Goal: Task Accomplishment & Management: Complete application form

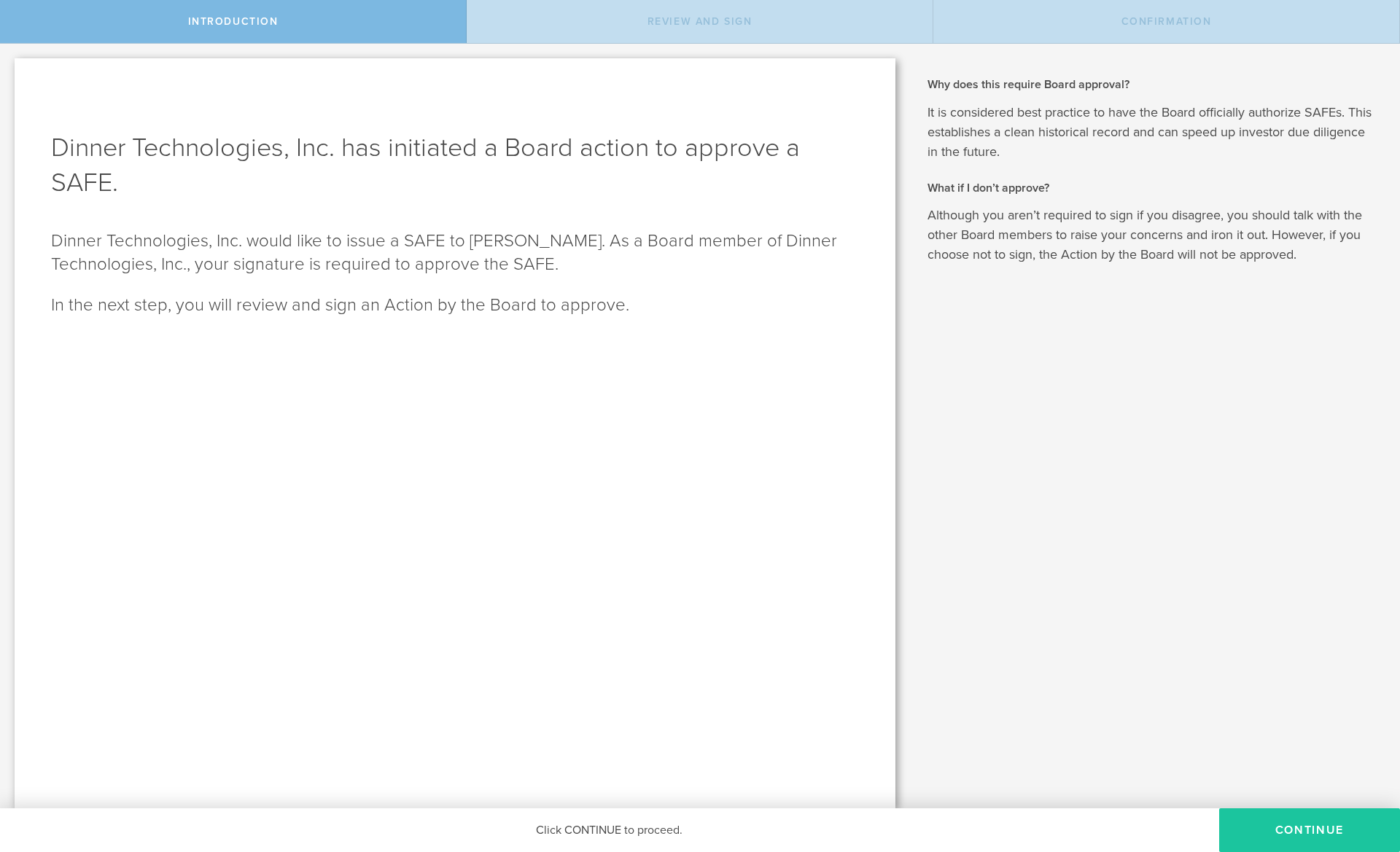
click at [1316, 825] on button "Continue" at bounding box center [1309, 830] width 181 height 44
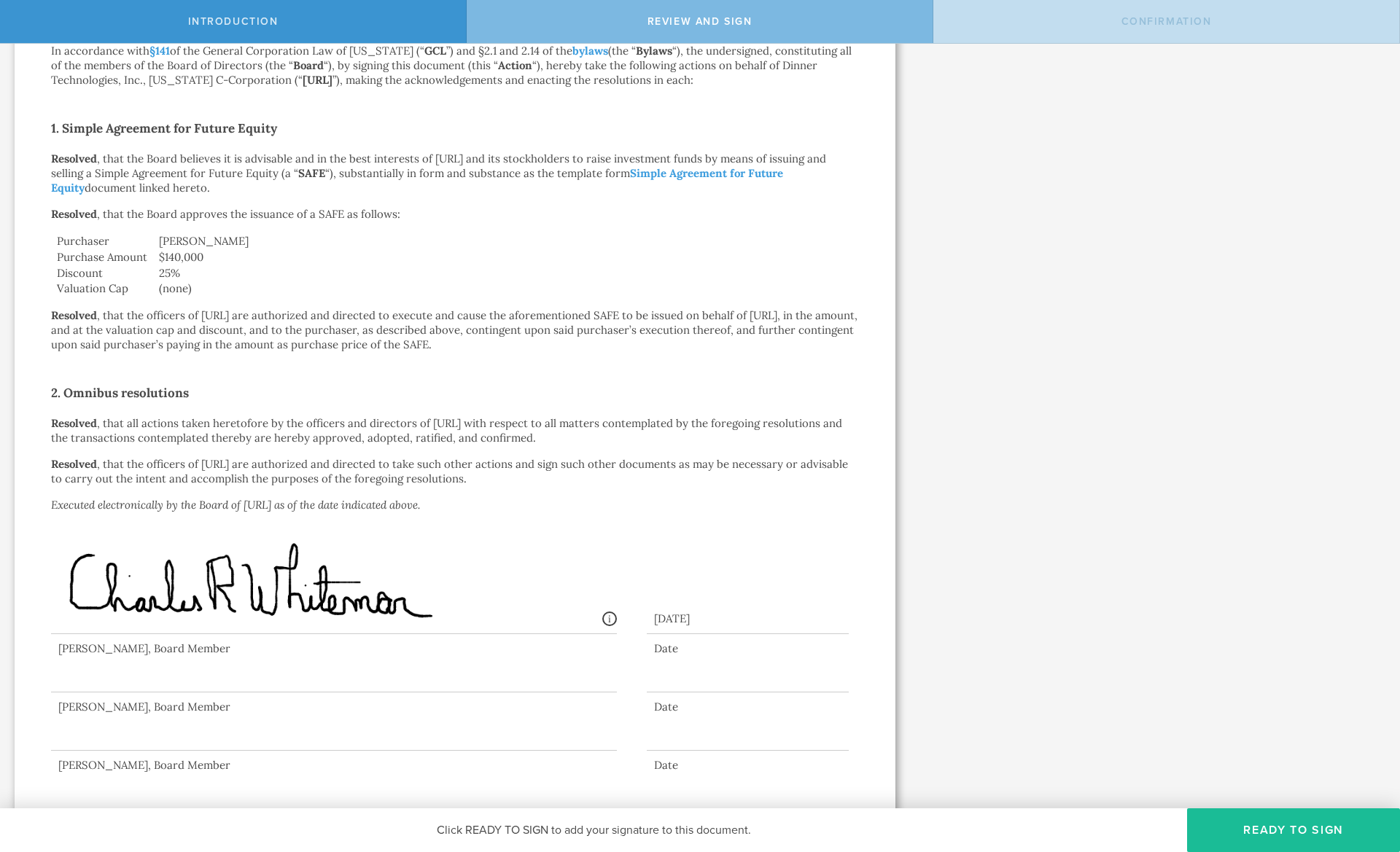
scroll to position [235, 0]
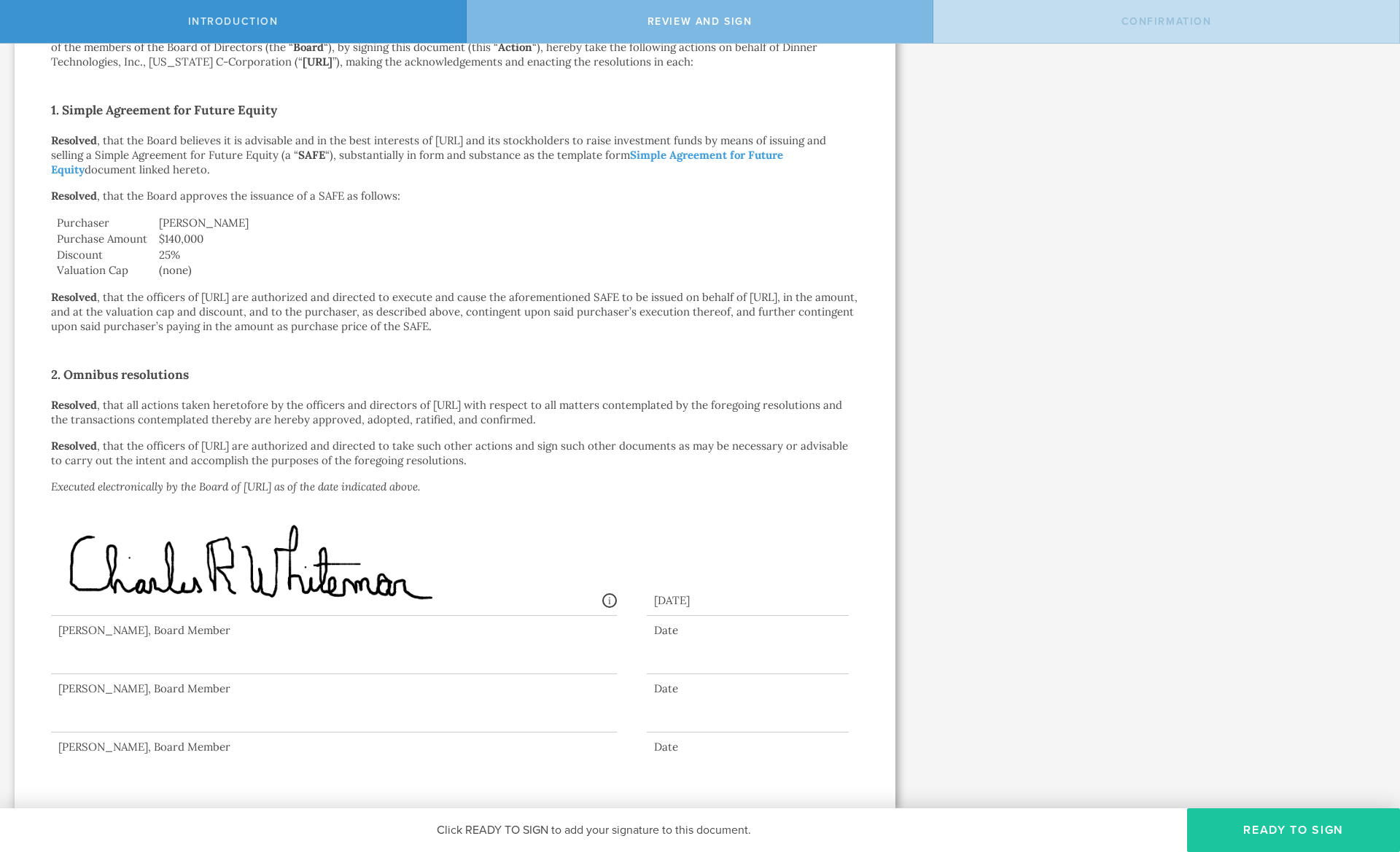
click at [1318, 838] on button "Ready to Sign" at bounding box center [1293, 830] width 213 height 44
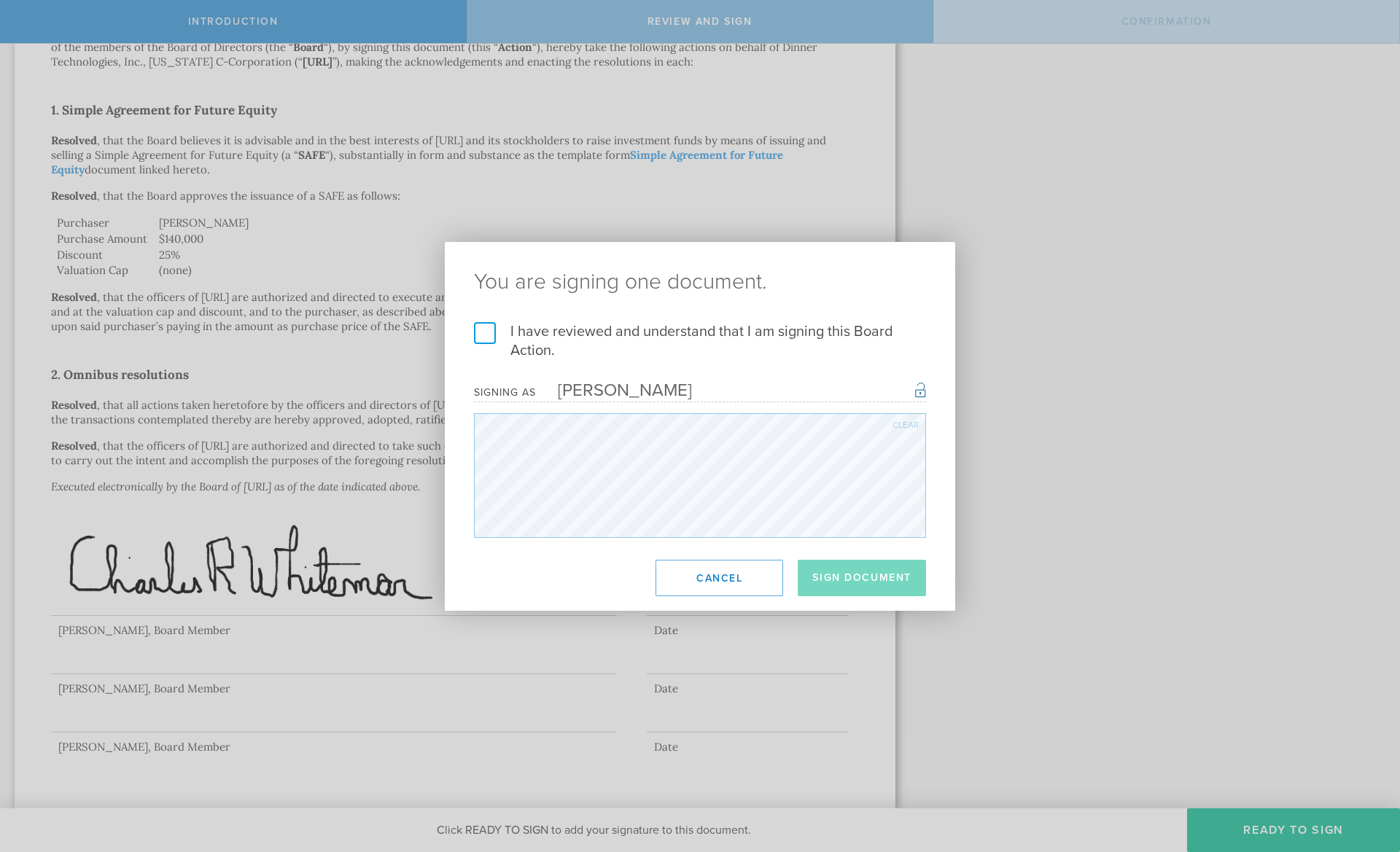
click at [622, 338] on label "I have reviewed and understand that I am signing this Board Action." at bounding box center [700, 341] width 452 height 38
click at [0, 0] on input "I have reviewed and understand that I am signing this Board Action." at bounding box center [0, 0] width 0 height 0
click at [863, 587] on button "Sign Document" at bounding box center [861, 578] width 128 height 37
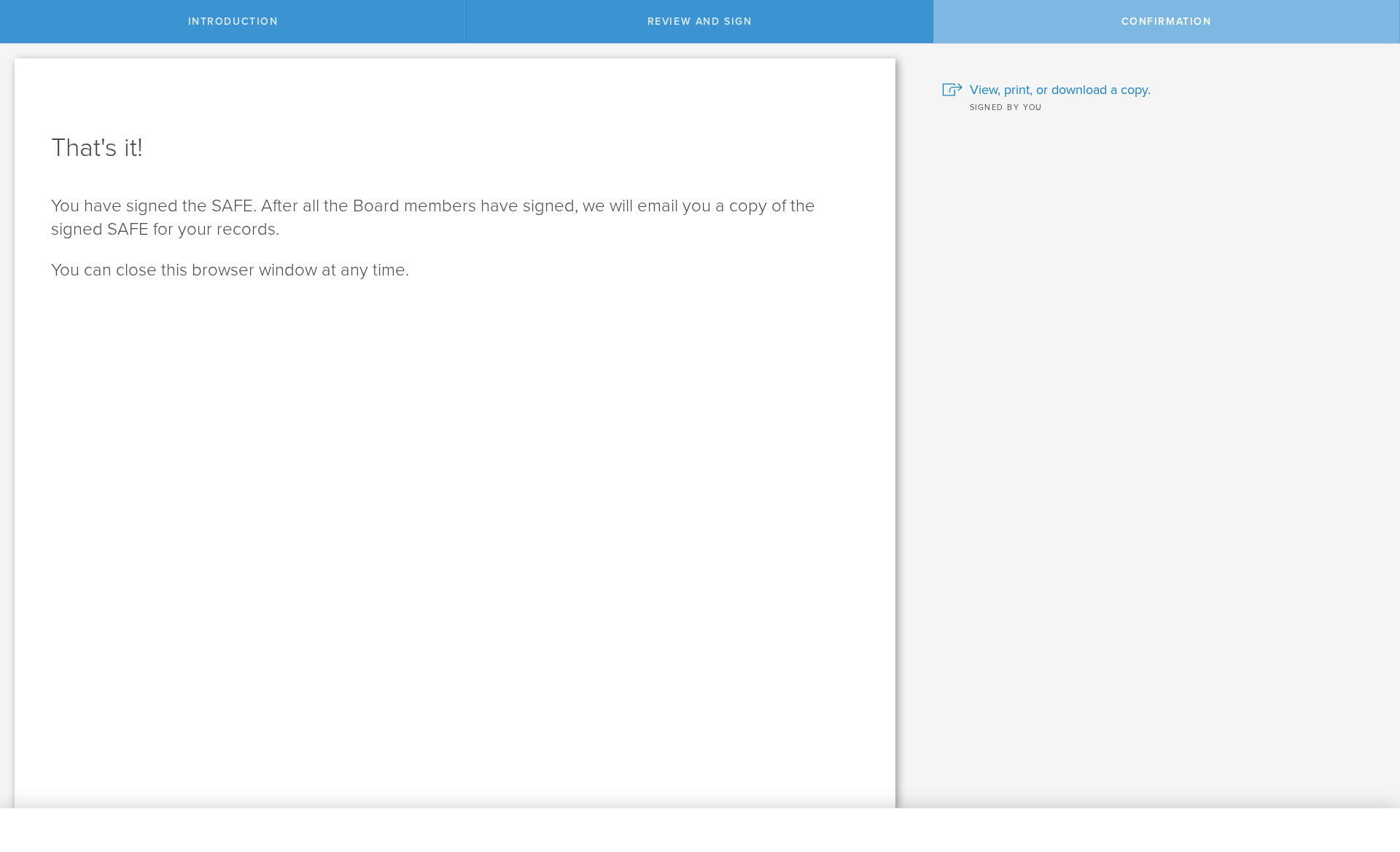
scroll to position [0, 0]
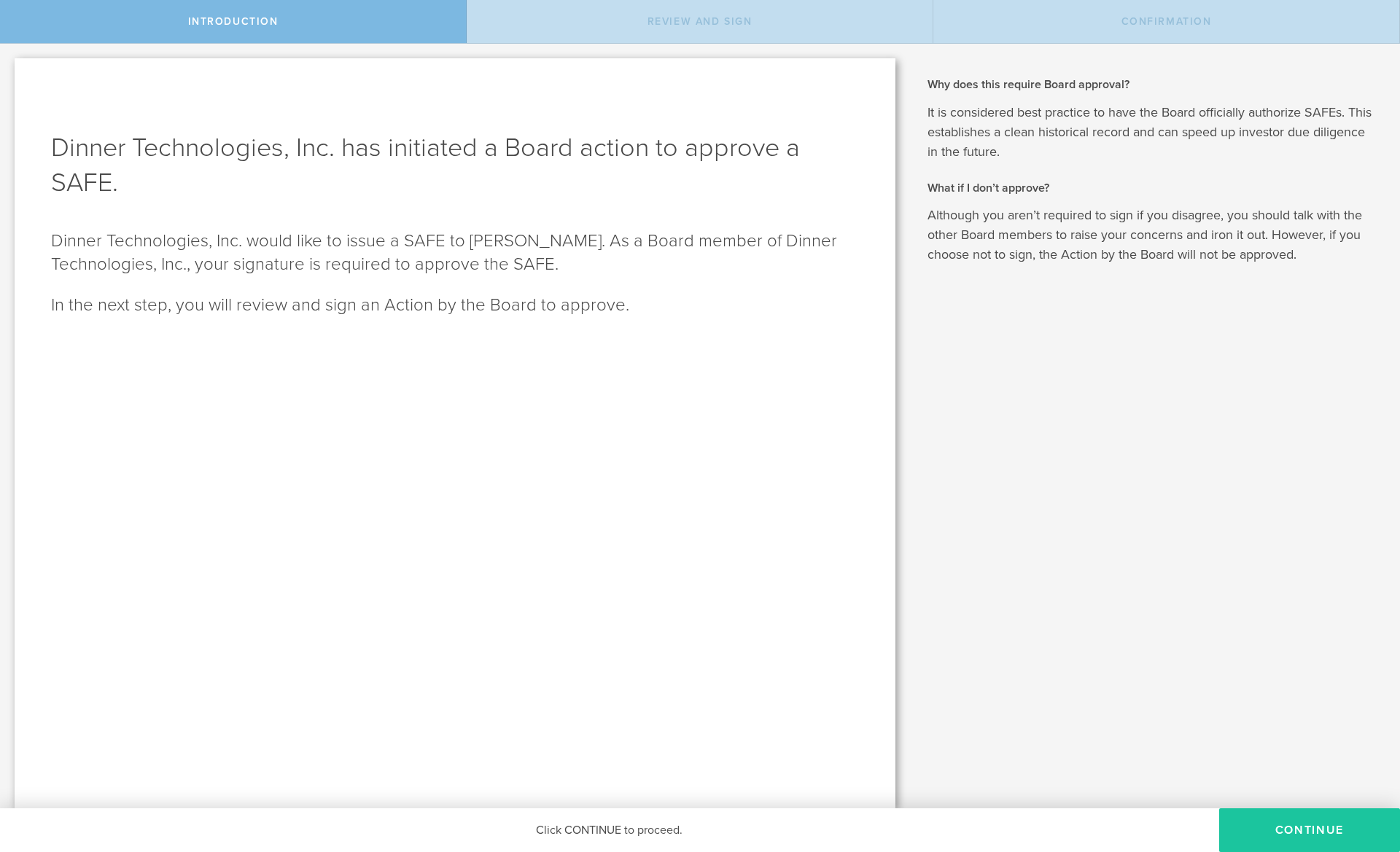
click at [1327, 830] on button "Continue" at bounding box center [1309, 830] width 181 height 44
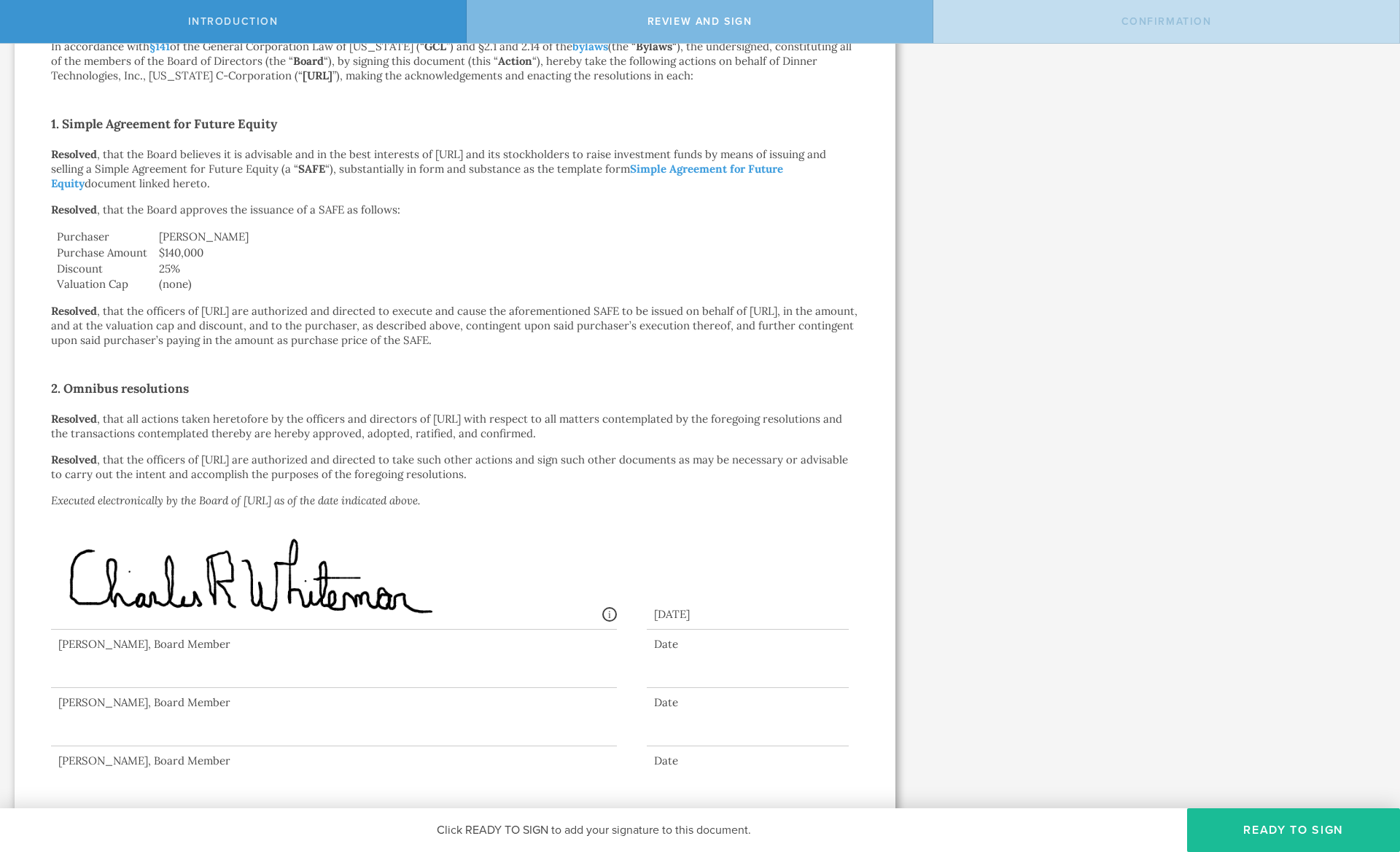
scroll to position [235, 0]
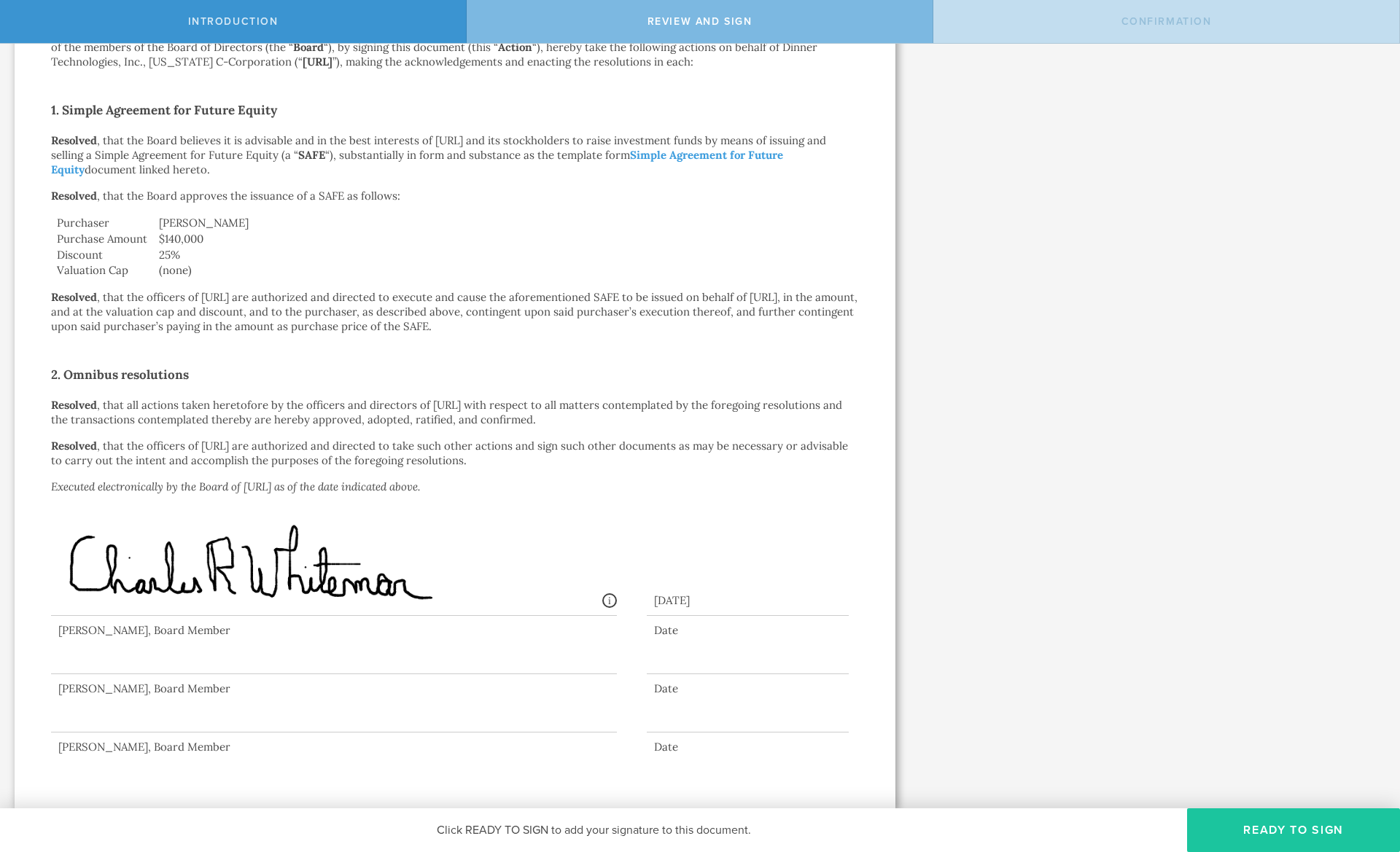
click at [1216, 829] on button "Ready to Sign" at bounding box center [1293, 830] width 213 height 44
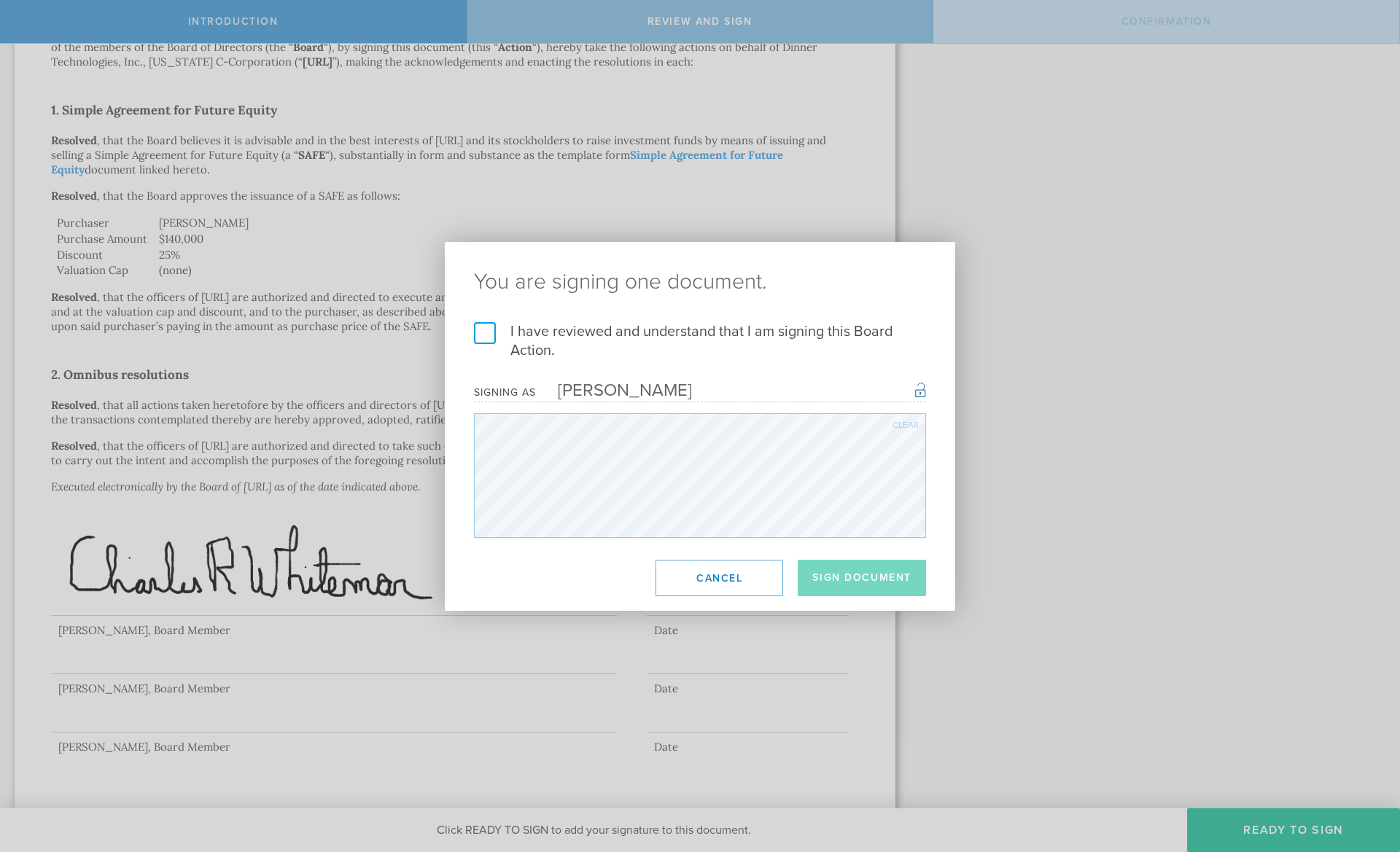
click at [551, 329] on label "I have reviewed and understand that I am signing this Board Action." at bounding box center [700, 341] width 452 height 38
click at [0, 0] on input "I have reviewed and understand that I am signing this Board Action." at bounding box center [0, 0] width 0 height 0
click at [897, 579] on button "Sign Document" at bounding box center [861, 578] width 128 height 37
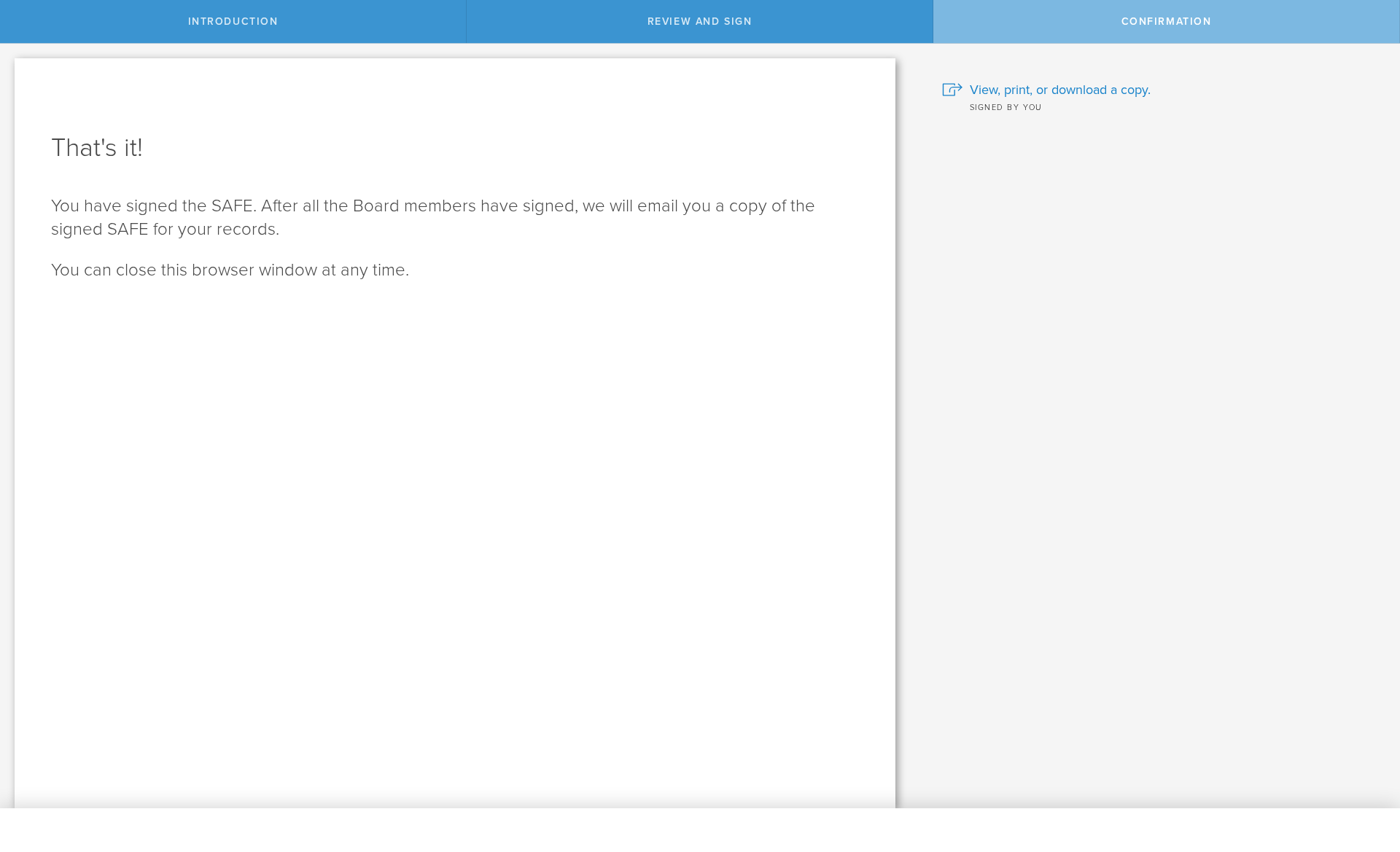
scroll to position [0, 0]
